Goal: Task Accomplishment & Management: Manage account settings

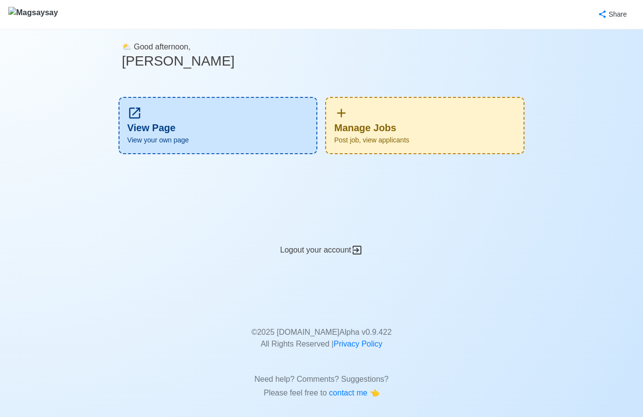
click at [374, 112] on div "Manage Jobs Post job, view applicants" at bounding box center [424, 125] width 199 height 57
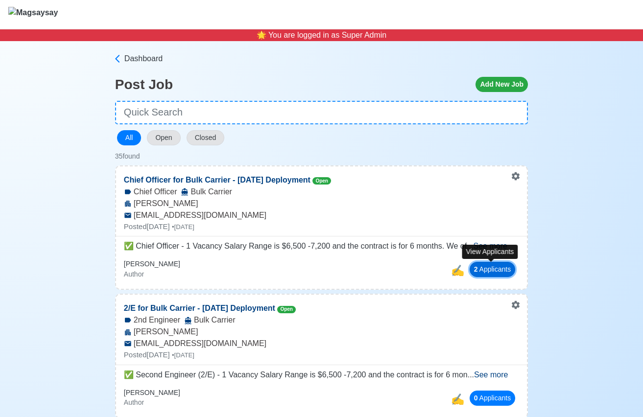
click at [494, 270] on button "2 Applicant s" at bounding box center [493, 269] width 46 height 15
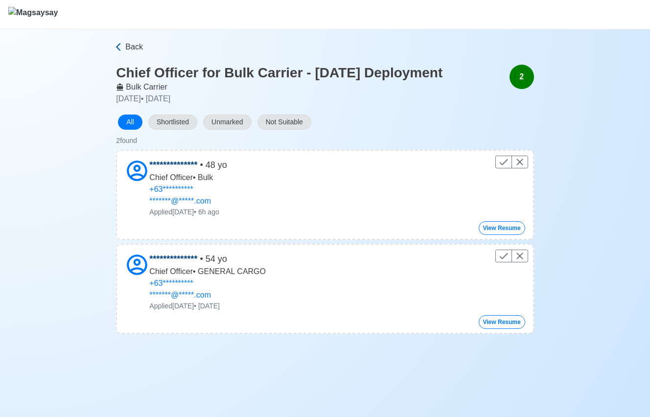
click at [129, 50] on span "Back" at bounding box center [134, 47] width 18 height 12
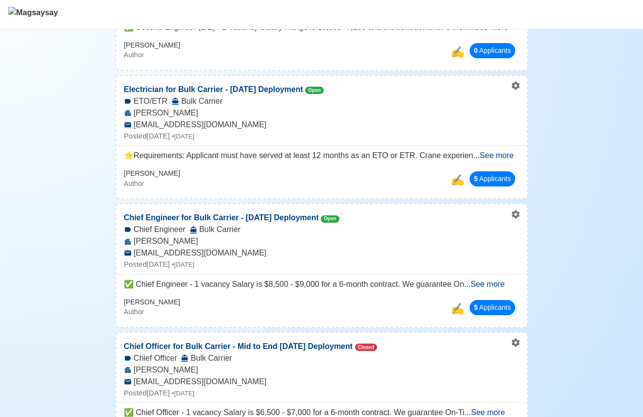
scroll to position [832, 0]
